Goal: Task Accomplishment & Management: Manage account settings

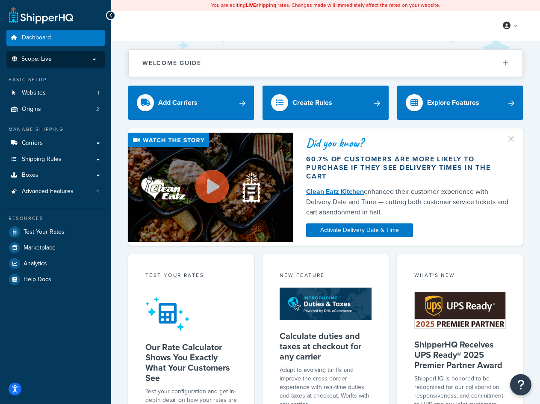
click at [72, 62] on p "Scope: Live" at bounding box center [55, 59] width 91 height 7
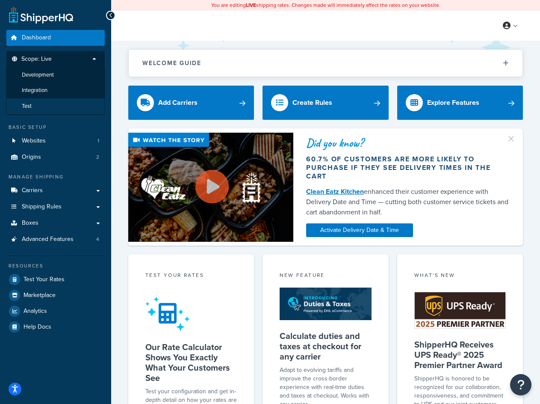
click at [58, 102] on li "Test" at bounding box center [55, 106] width 99 height 16
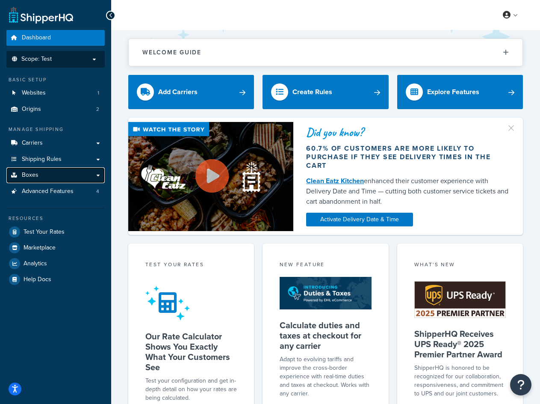
click at [33, 172] on span "Boxes" at bounding box center [30, 174] width 17 height 7
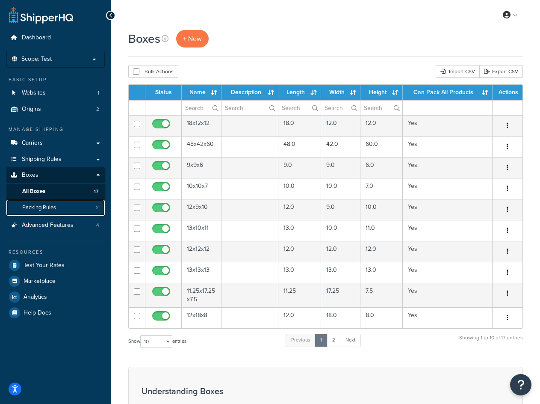
click at [38, 206] on span "Packing Rules" at bounding box center [39, 207] width 34 height 7
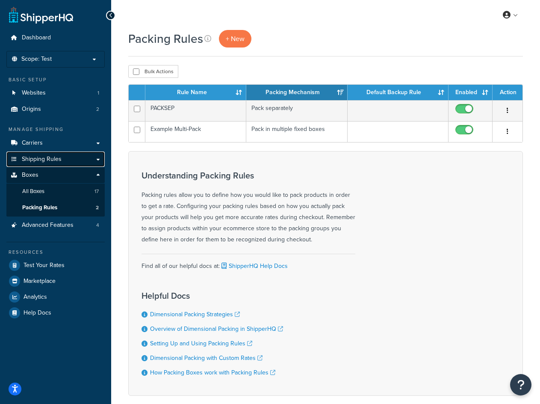
click at [67, 158] on link "Shipping Rules" at bounding box center [55, 159] width 98 height 16
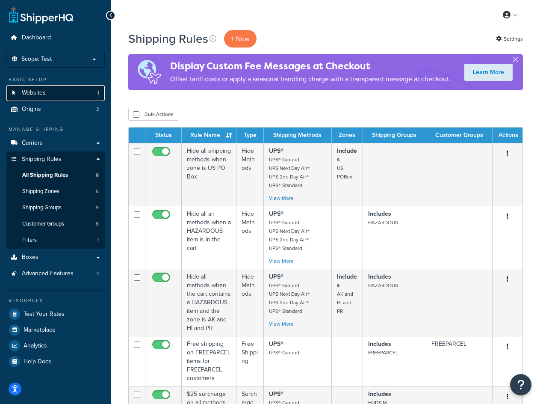
click at [35, 87] on link "Websites 1" at bounding box center [55, 93] width 98 height 16
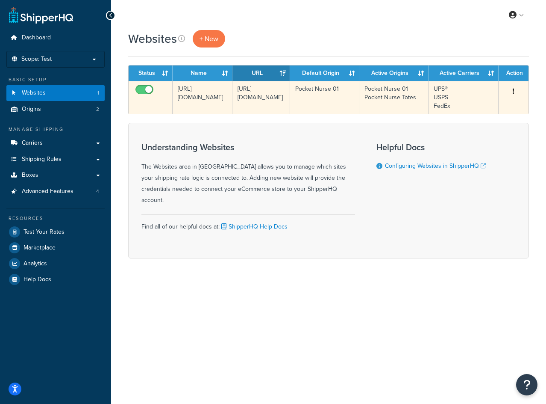
click at [277, 97] on td "[URL][DOMAIN_NAME]" at bounding box center [262, 97] width 58 height 33
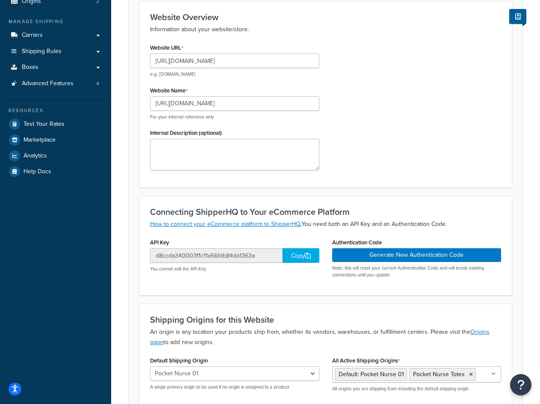
scroll to position [128, 0]
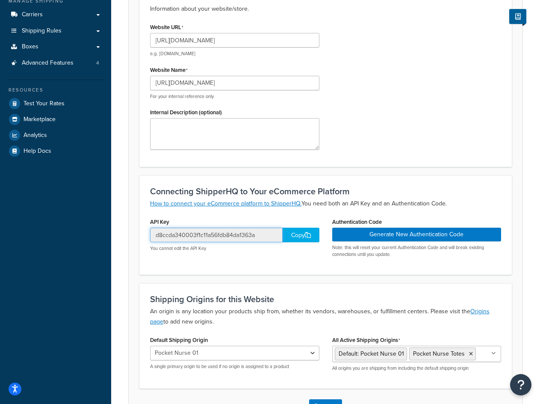
click at [212, 236] on input "d8ccda340003f1c11a56fdb84da1363a" at bounding box center [216, 234] width 133 height 15
click at [212, 235] on input "d8ccda340003f1c11a56fdb84da1363a" at bounding box center [216, 234] width 133 height 15
click at [225, 235] on input "d8ccda340003f1c11a56fdb84da1363a" at bounding box center [216, 234] width 133 height 15
click at [264, 259] on div "API Key d8ccda340003f1c11a56fdb84da1363a Copy You cannot edit the API Key Authe…" at bounding box center [326, 239] width 364 height 48
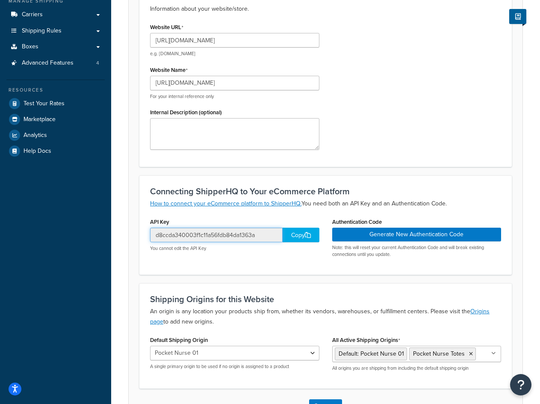
click at [240, 234] on input "d8ccda340003f1c11a56fdb84da1363a" at bounding box center [216, 234] width 133 height 15
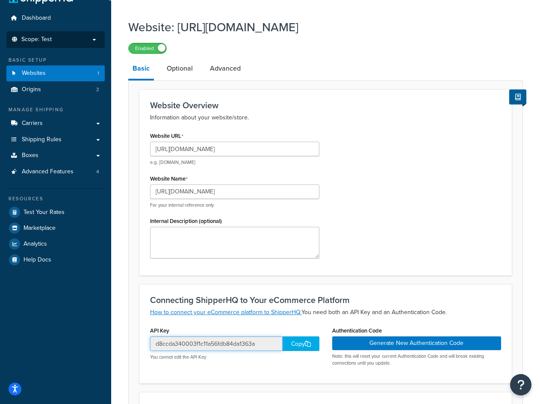
scroll to position [0, 0]
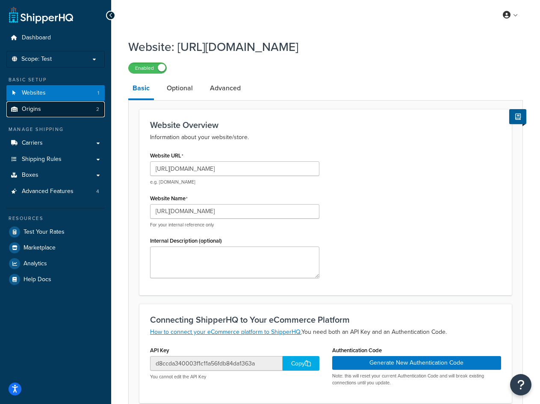
click at [43, 110] on link "Origins 2" at bounding box center [55, 109] width 98 height 16
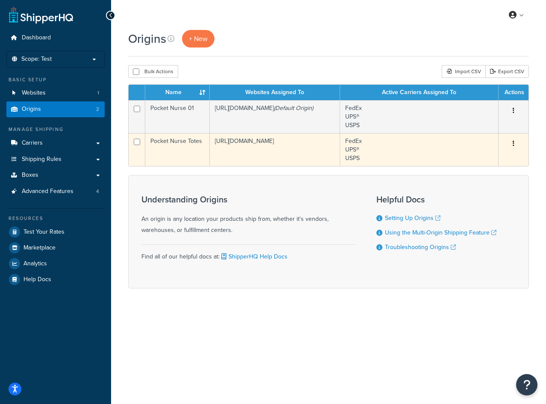
click at [138, 143] on input "checkbox" at bounding box center [137, 142] width 6 height 6
checkbox input "false"
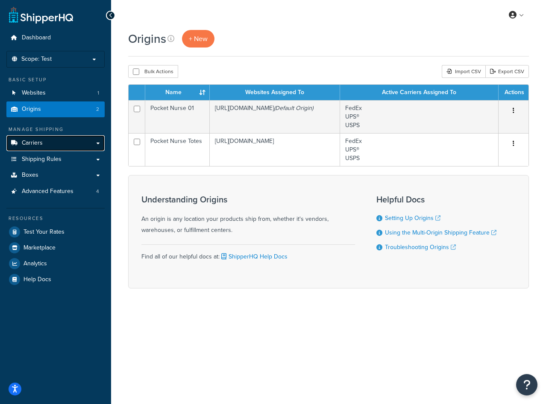
click at [68, 145] on link "Carriers" at bounding box center [55, 143] width 98 height 16
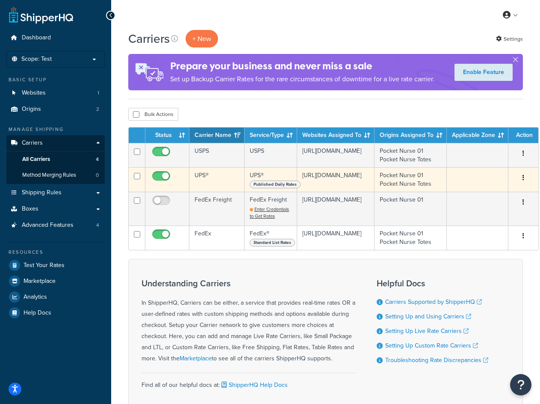
click at [166, 179] on input "checkbox" at bounding box center [162, 178] width 24 height 11
checkbox input "false"
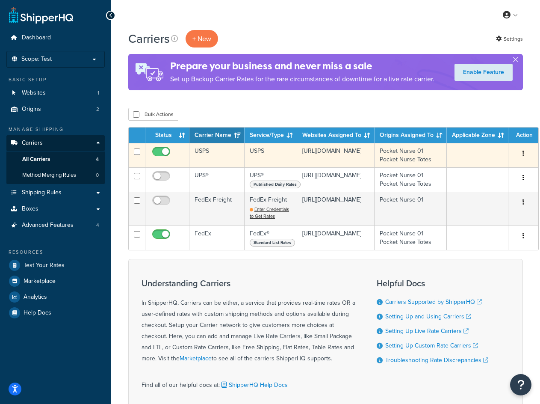
click at [165, 156] on input "checkbox" at bounding box center [162, 153] width 24 height 11
checkbox input "false"
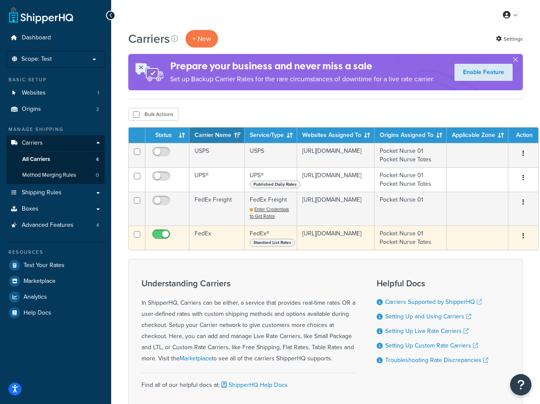
click at [263, 236] on td "FedEx® Standard List Rates" at bounding box center [271, 237] width 53 height 24
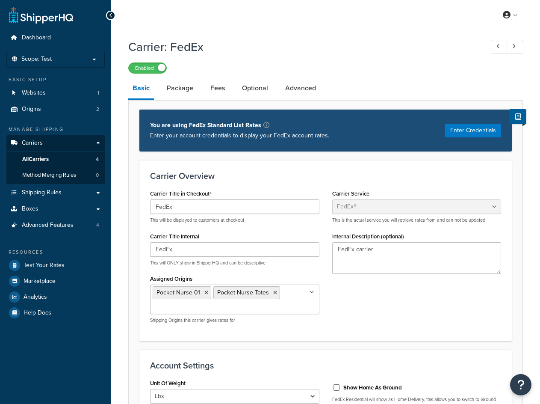
select select "fedEx"
select select "REGULAR_PICKUP"
select select "YOUR_PACKAGING"
click at [256, 170] on div "Carrier Overview Carrier Title in Checkout FedEx This will be displayed to cust…" at bounding box center [325, 250] width 372 height 180
click at [478, 130] on button "Enter Credentials" at bounding box center [473, 131] width 56 height 14
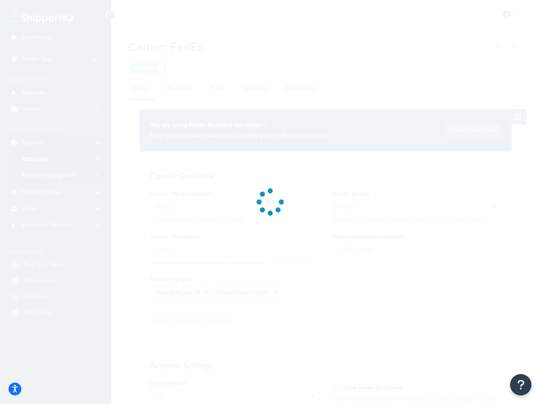
select select "US"
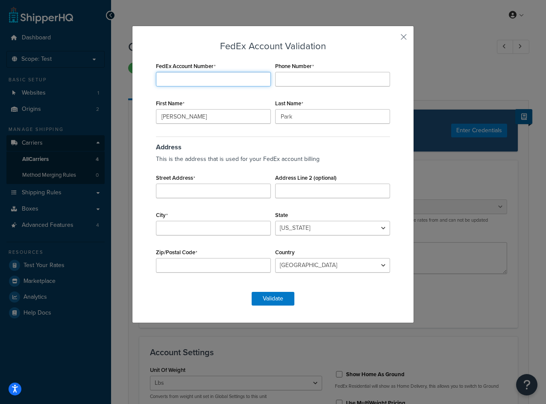
click at [196, 74] on input "FedEx Account Number" at bounding box center [213, 79] width 115 height 15
click at [199, 82] on input "FedEx Account Number" at bounding box center [213, 79] width 115 height 15
paste input "495200485"
type input "495200485"
click at [320, 75] on input "Phone Number" at bounding box center [332, 79] width 115 height 15
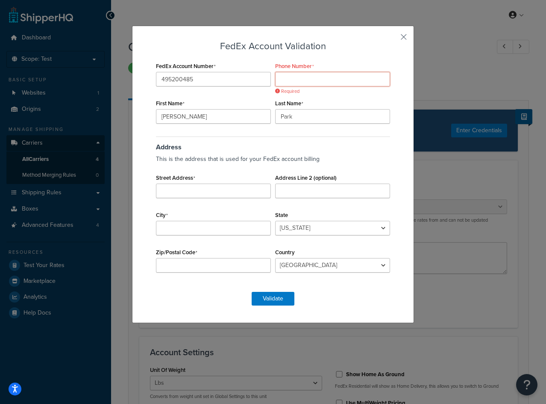
click at [304, 79] on input "Phone Number" at bounding box center [332, 79] width 115 height 15
type input "7244803657"
click at [208, 195] on input "Street Address" at bounding box center [213, 190] width 115 height 15
type input "610 Frank"
click at [239, 227] on input "City" at bounding box center [213, 228] width 115 height 15
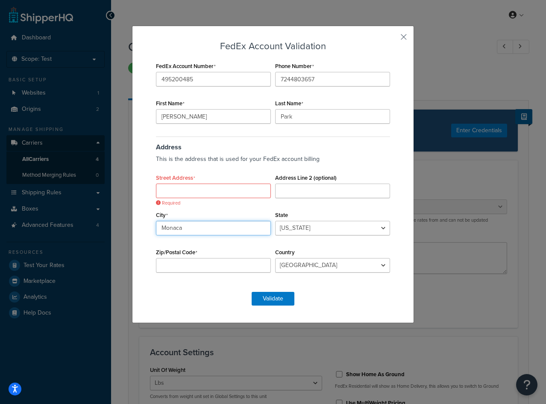
type input "Monaca"
select select "PA"
click at [178, 189] on input "Street Address" at bounding box center [213, 190] width 115 height 15
paste input "610 Frankfort Rd"
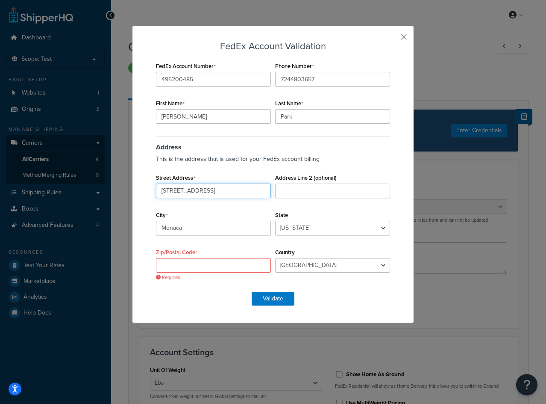
type input "610 Frankfort Rd"
click at [227, 269] on input "Zip/Postal Code" at bounding box center [213, 265] width 115 height 15
paste input "15061"
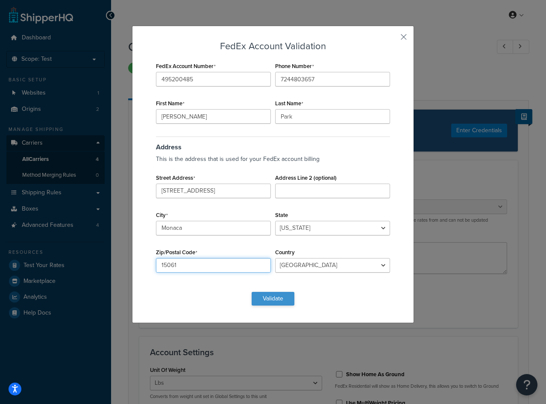
type input "15061"
click at [268, 295] on button "Validate" at bounding box center [273, 299] width 43 height 14
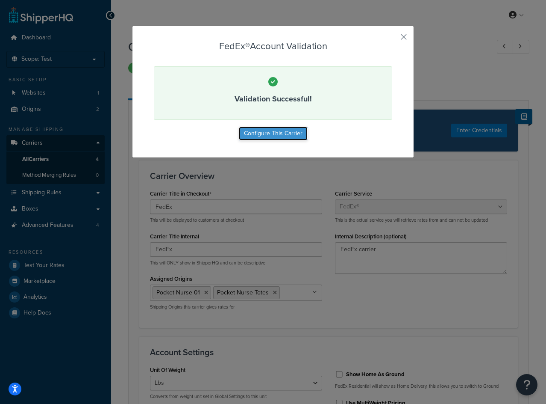
click at [268, 133] on button "Configure This Carrier" at bounding box center [273, 134] width 69 height 14
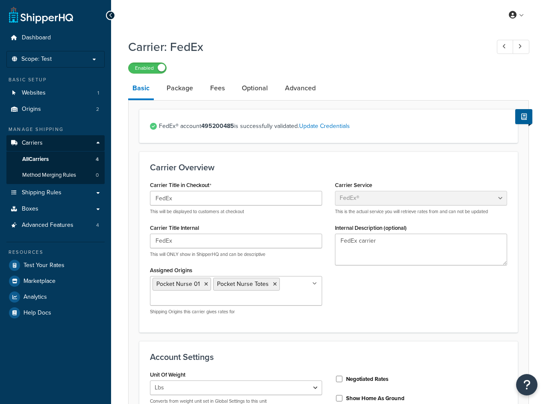
select select "fedEx"
select select "REGULAR_PICKUP"
select select "YOUR_PACKAGING"
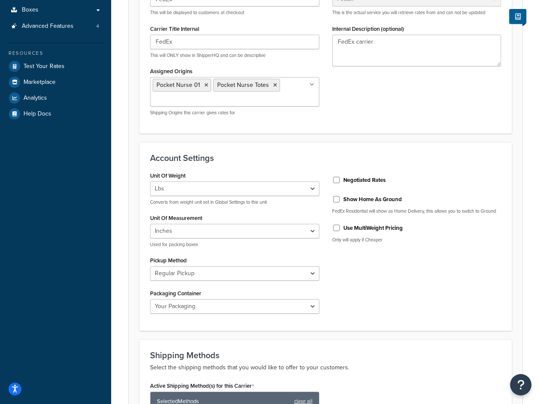
scroll to position [214, 0]
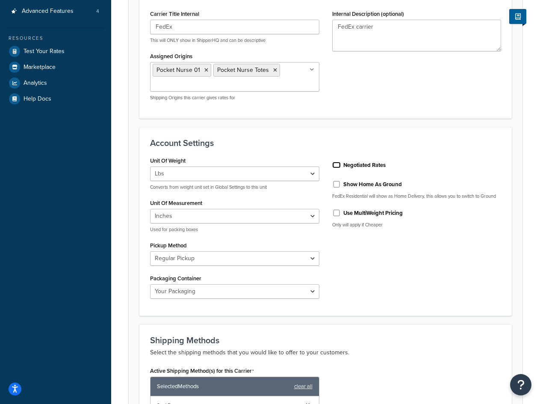
click at [337, 164] on input "Negotiated Rates" at bounding box center [336, 165] width 9 height 6
checkbox input "true"
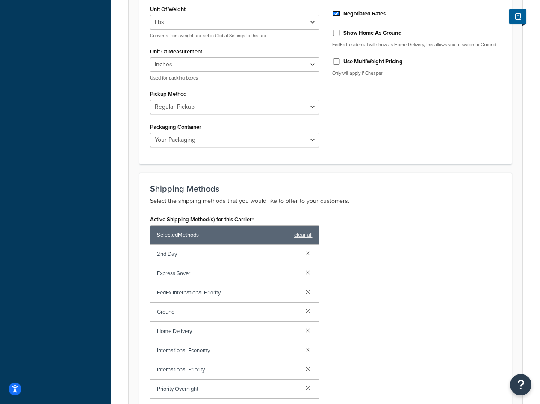
scroll to position [507, 0]
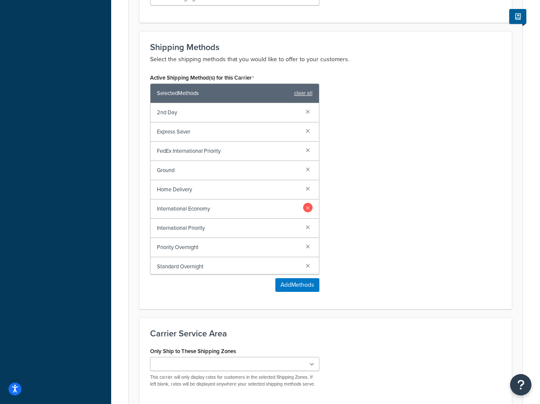
click at [303, 210] on link at bounding box center [307, 207] width 9 height 9
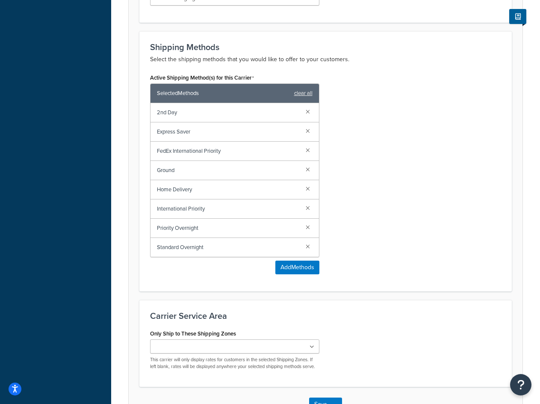
click at [301, 210] on div "International Priority" at bounding box center [234, 208] width 168 height 19
click at [304, 208] on link at bounding box center [307, 207] width 9 height 9
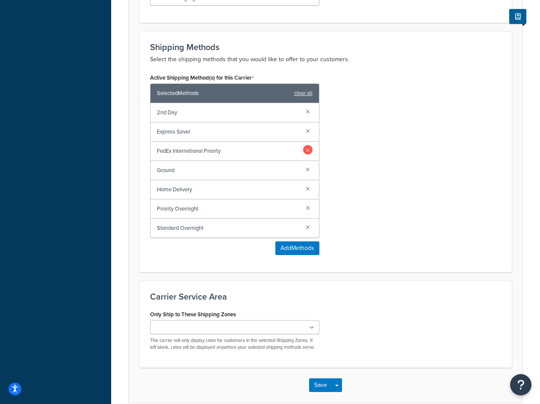
click at [308, 152] on link at bounding box center [307, 149] width 9 height 9
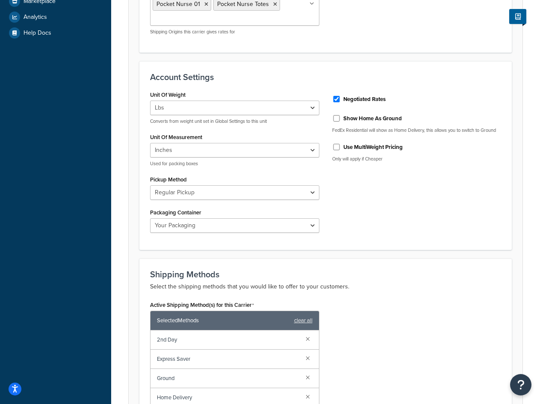
scroll to position [0, 0]
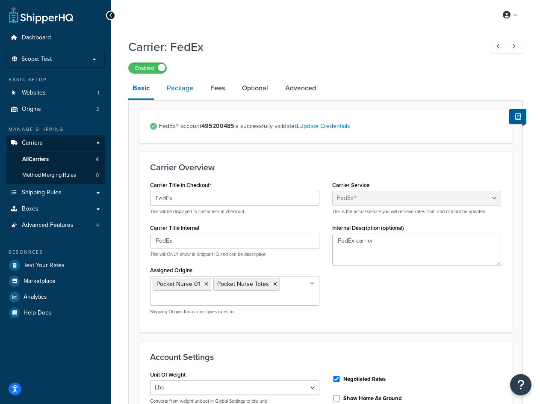
click at [174, 91] on link "Package" at bounding box center [179, 88] width 35 height 21
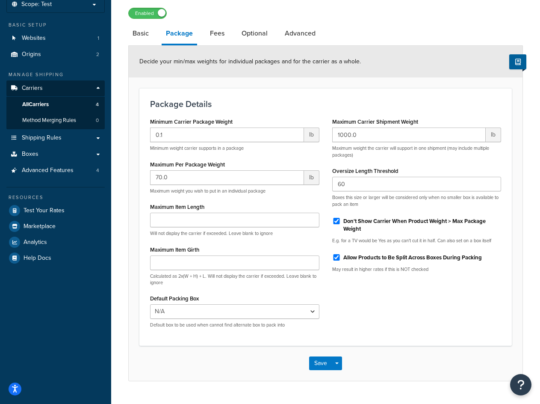
scroll to position [75, 0]
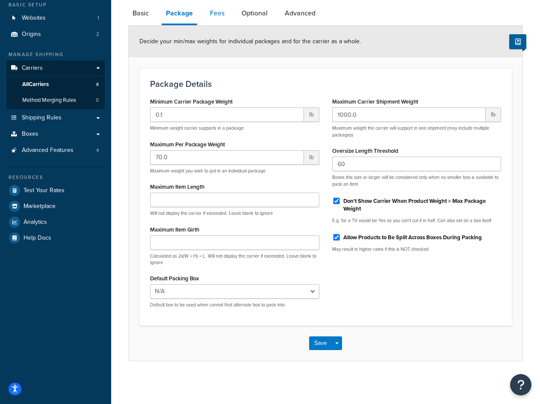
click at [216, 12] on link "Fees" at bounding box center [217, 13] width 23 height 21
select select "AFTER"
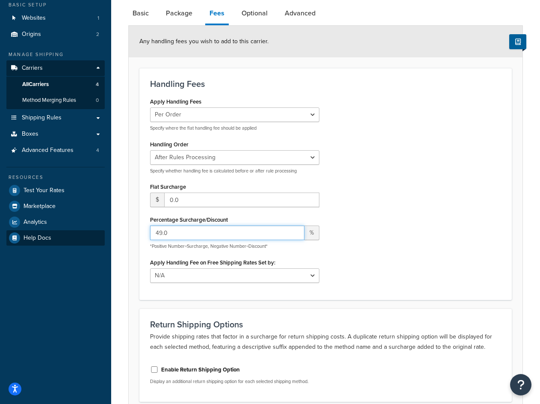
drag, startPoint x: 187, startPoint y: 236, endPoint x: 91, endPoint y: 236, distance: 95.3
click at [91, 236] on div "Dashboard Scope: Test Basic Setup Websites 1 Origins 2 Manage Shipping Carriers…" at bounding box center [270, 202] width 540 height 554
type input "50"
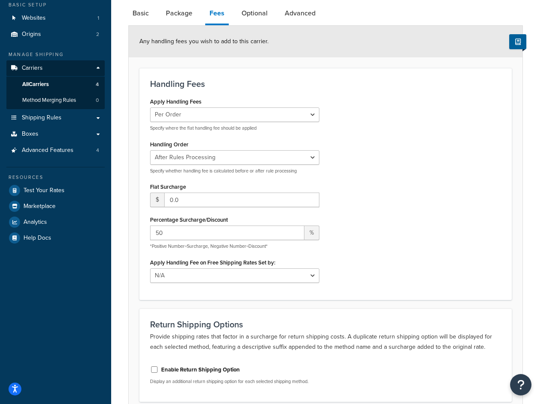
drag, startPoint x: 404, startPoint y: 210, endPoint x: 393, endPoint y: 215, distance: 11.5
click at [404, 210] on div "Apply Handling Fees Per Order Per Item Per Package Specify where the flat handl…" at bounding box center [326, 191] width 364 height 193
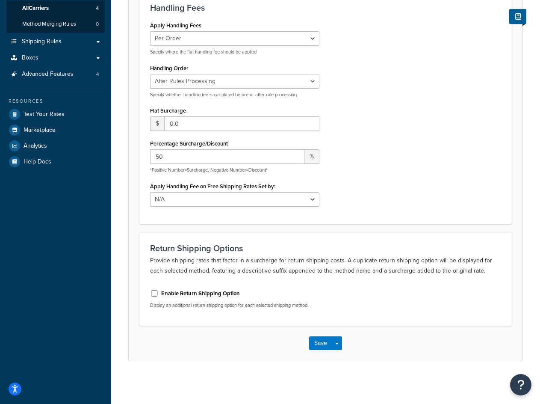
scroll to position [23, 0]
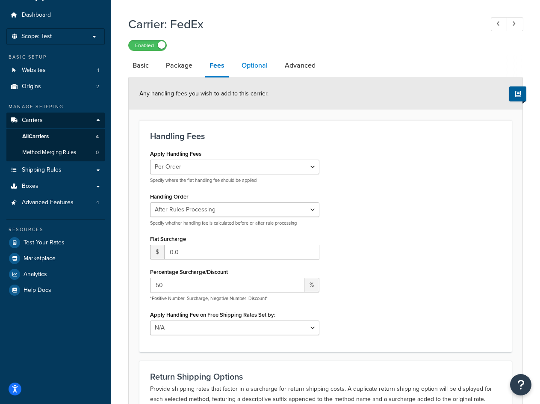
click at [256, 67] on link "Optional" at bounding box center [254, 65] width 35 height 21
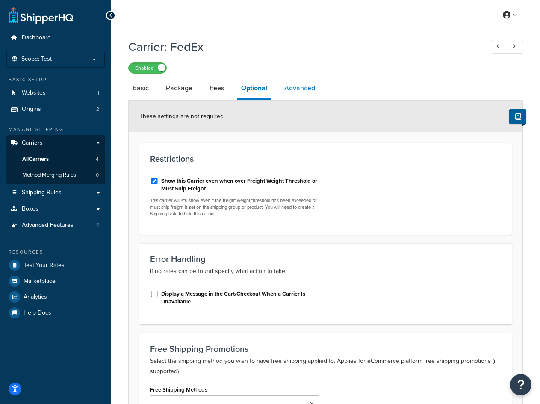
click at [300, 88] on link "Advanced" at bounding box center [299, 88] width 39 height 21
select select "false"
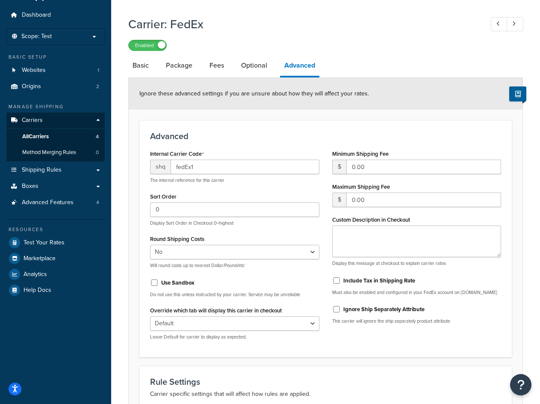
scroll to position [43, 0]
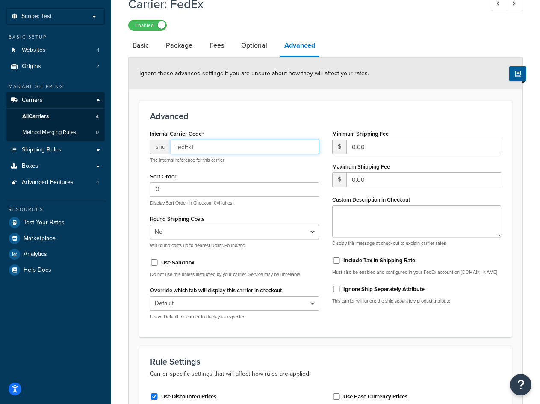
click at [256, 149] on input "fedEx1" at bounding box center [245, 146] width 149 height 15
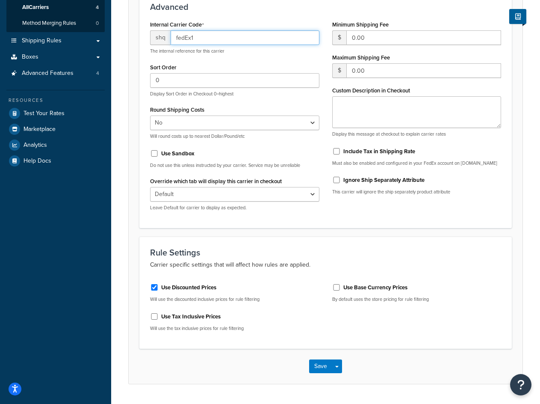
scroll to position [175, 0]
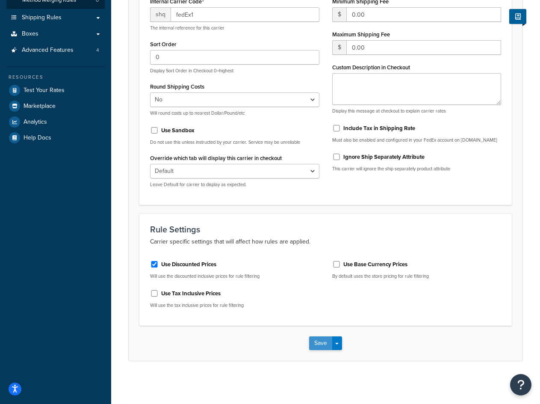
click at [319, 345] on button "Save" at bounding box center [320, 343] width 23 height 14
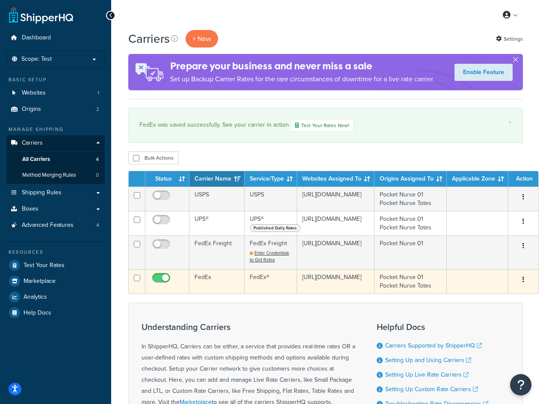
click at [248, 279] on td "FedEx®" at bounding box center [271, 281] width 53 height 24
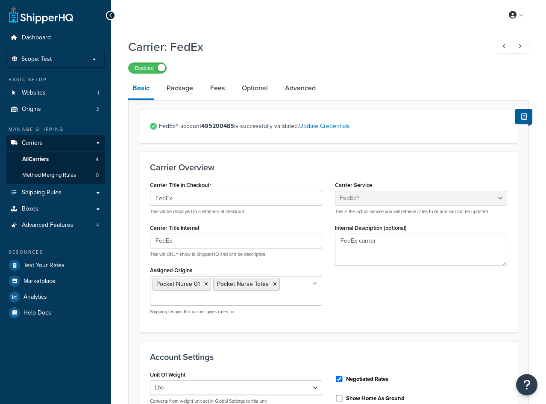
select select "fedEx"
select select "REGULAR_PICKUP"
select select "YOUR_PACKAGING"
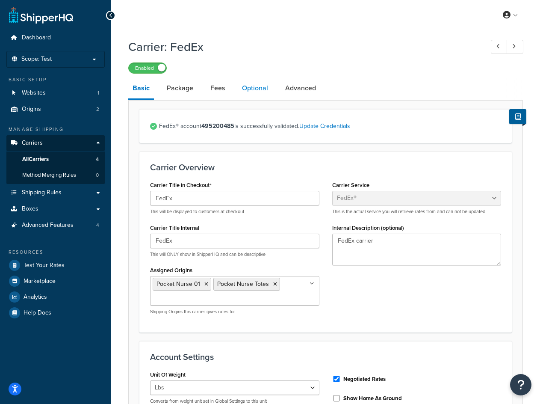
click at [245, 91] on link "Optional" at bounding box center [255, 88] width 35 height 21
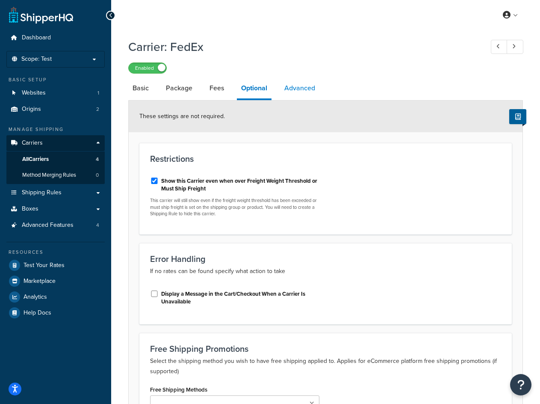
click at [286, 86] on link "Advanced" at bounding box center [299, 88] width 39 height 21
select select "false"
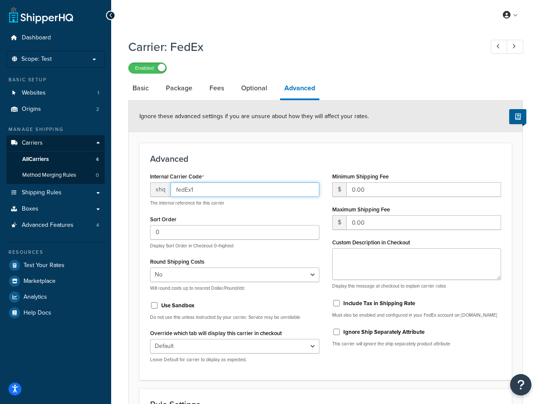
click at [221, 188] on input "fedEx1" at bounding box center [245, 189] width 149 height 15
click at [214, 189] on input "fedEx1" at bounding box center [245, 189] width 149 height 15
click at [184, 189] on input "fedEx1" at bounding box center [245, 189] width 149 height 15
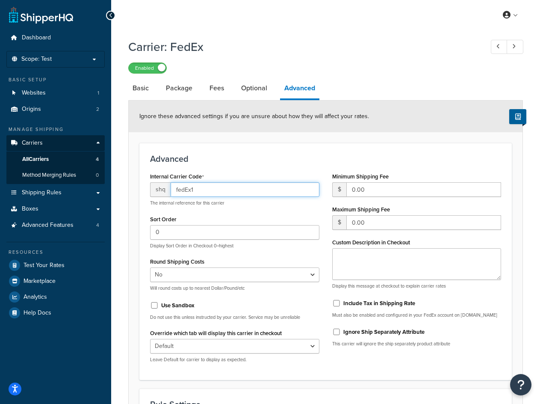
click at [184, 189] on input "fedEx1" at bounding box center [245, 189] width 149 height 15
click at [201, 188] on input "fedEx1" at bounding box center [245, 189] width 149 height 15
click at [190, 190] on input "fedEx1" at bounding box center [245, 189] width 149 height 15
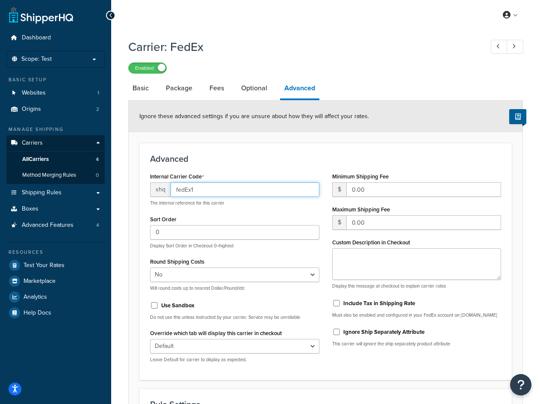
click at [200, 189] on input "fedEx1" at bounding box center [245, 189] width 149 height 15
click at [200, 188] on input "fedEx1" at bounding box center [245, 189] width 149 height 15
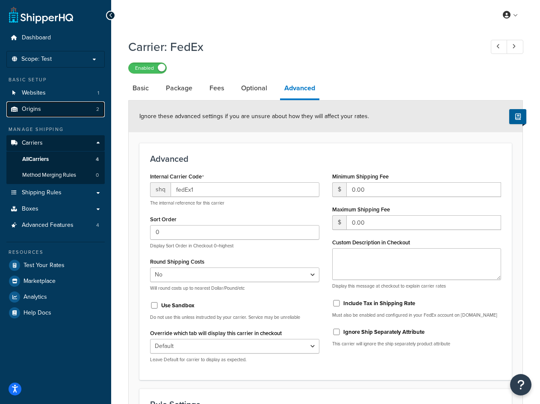
click at [50, 112] on link "Origins 2" at bounding box center [55, 109] width 98 height 16
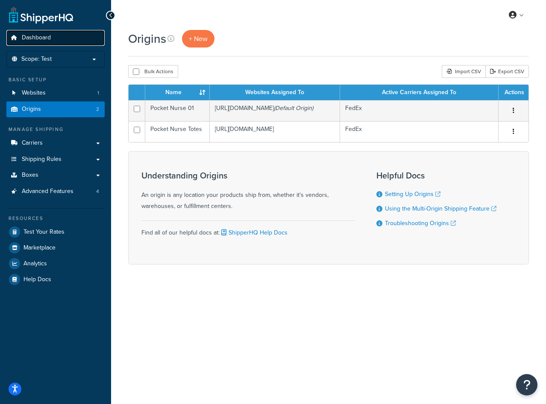
click at [80, 42] on link "Dashboard" at bounding box center [55, 38] width 98 height 16
drag, startPoint x: 256, startPoint y: 351, endPoint x: 206, endPoint y: 318, distance: 60.8
click at [256, 351] on div "My Profile Billing Global Settings Contact Us Logout Origins + New Bulk Actions…" at bounding box center [328, 202] width 435 height 404
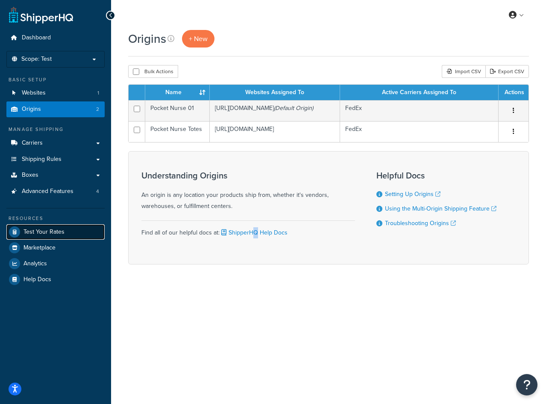
click at [50, 233] on span "Test Your Rates" at bounding box center [44, 231] width 41 height 7
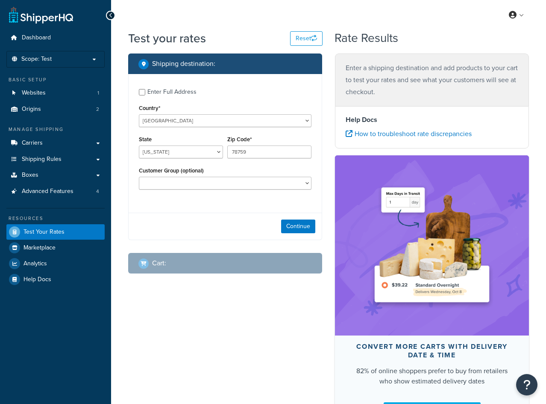
select select "[GEOGRAPHIC_DATA]"
